Goal: Task Accomplishment & Management: Complete application form

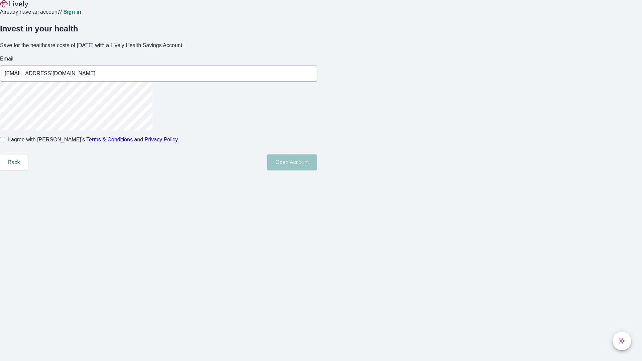
click at [5, 142] on input "I agree with Lively’s Terms & Conditions and Privacy Policy" at bounding box center [2, 139] width 5 height 5
checkbox input "true"
click at [317, 171] on button "Open Account" at bounding box center [292, 162] width 50 height 16
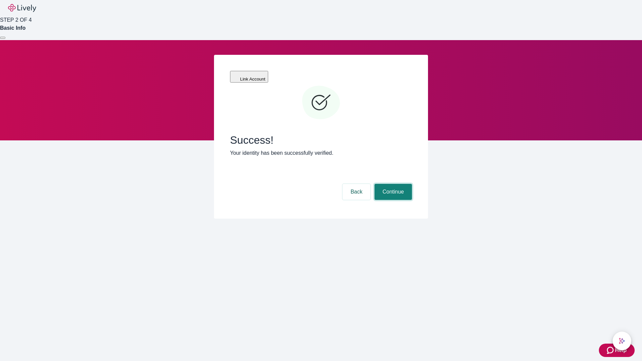
click at [392, 184] on button "Continue" at bounding box center [393, 192] width 37 height 16
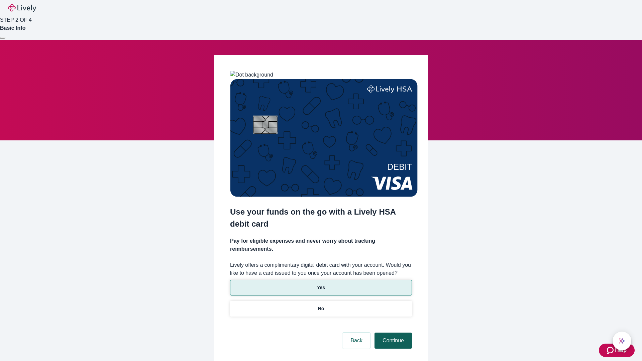
click at [321, 305] on p "No" at bounding box center [321, 308] width 6 height 7
click at [392, 333] on button "Continue" at bounding box center [393, 341] width 37 height 16
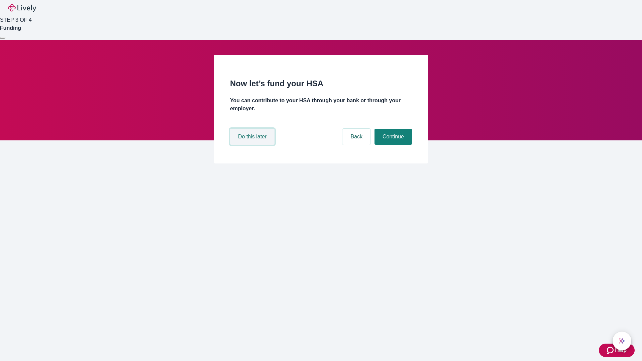
click at [253, 145] on button "Do this later" at bounding box center [252, 137] width 44 height 16
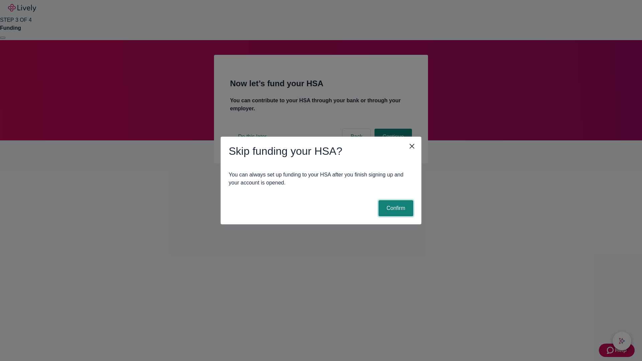
click at [395, 208] on button "Confirm" at bounding box center [396, 208] width 35 height 16
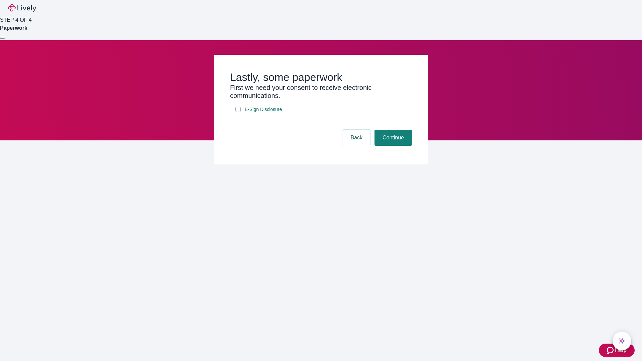
click at [238, 112] on input "E-Sign Disclosure" at bounding box center [237, 109] width 5 height 5
checkbox input "true"
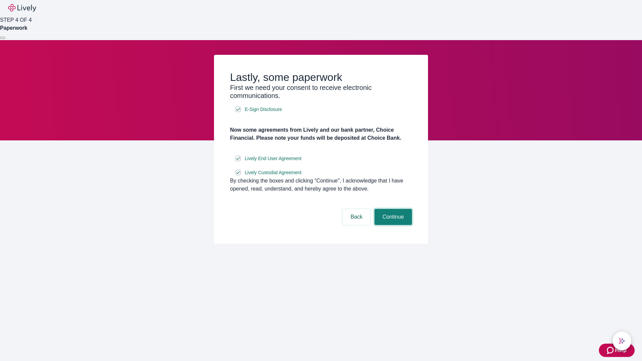
click at [392, 225] on button "Continue" at bounding box center [393, 217] width 37 height 16
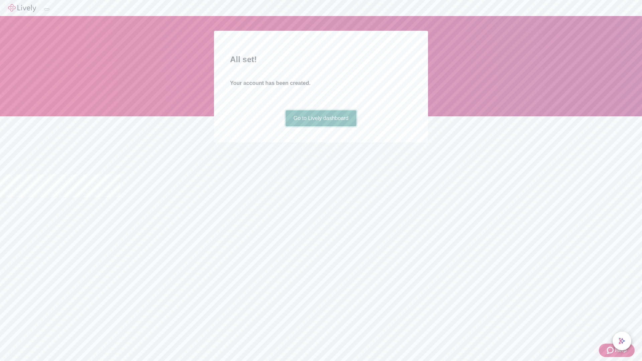
click at [321, 126] on link "Go to Lively dashboard" at bounding box center [321, 118] width 71 height 16
